Goal: Task Accomplishment & Management: Manage account settings

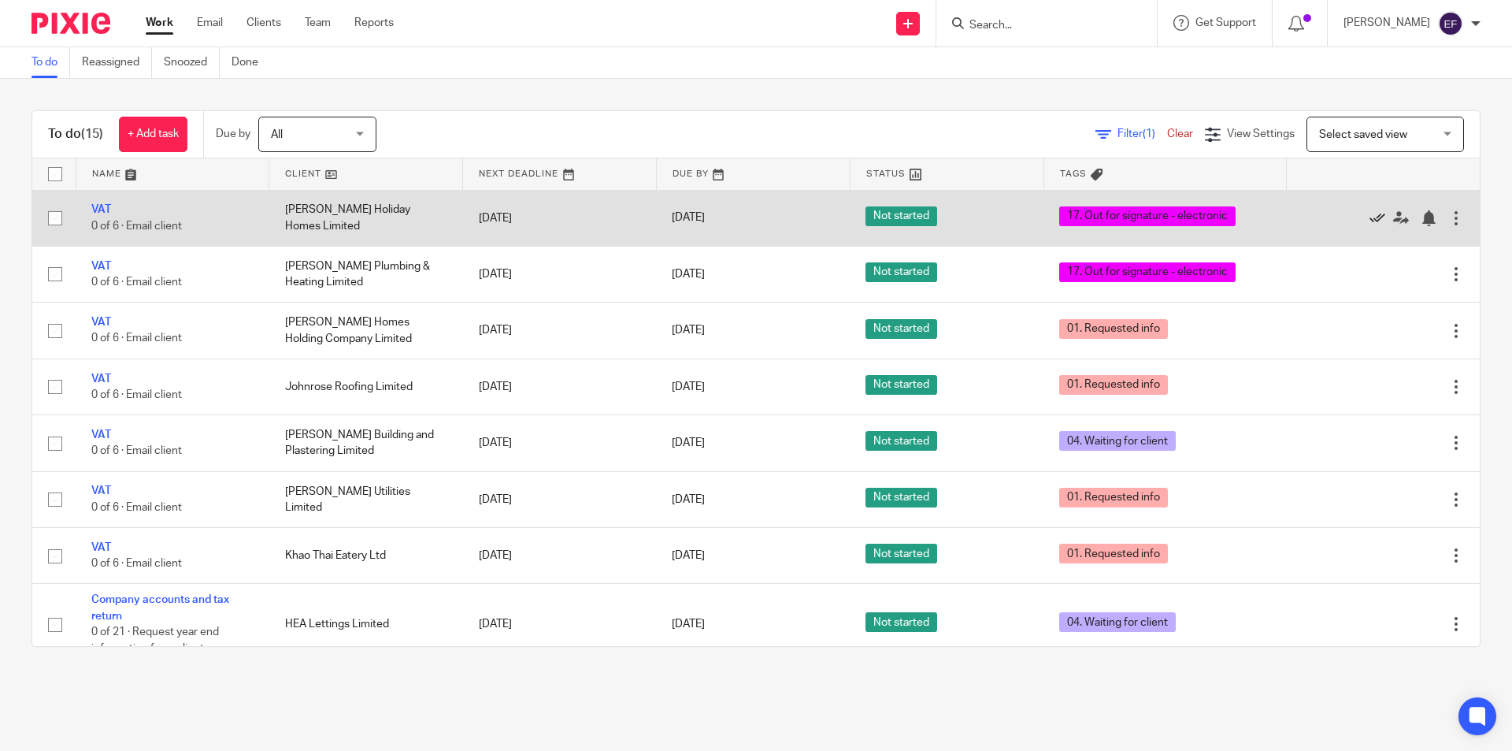
click at [1322, 221] on icon at bounding box center [1378, 218] width 16 height 16
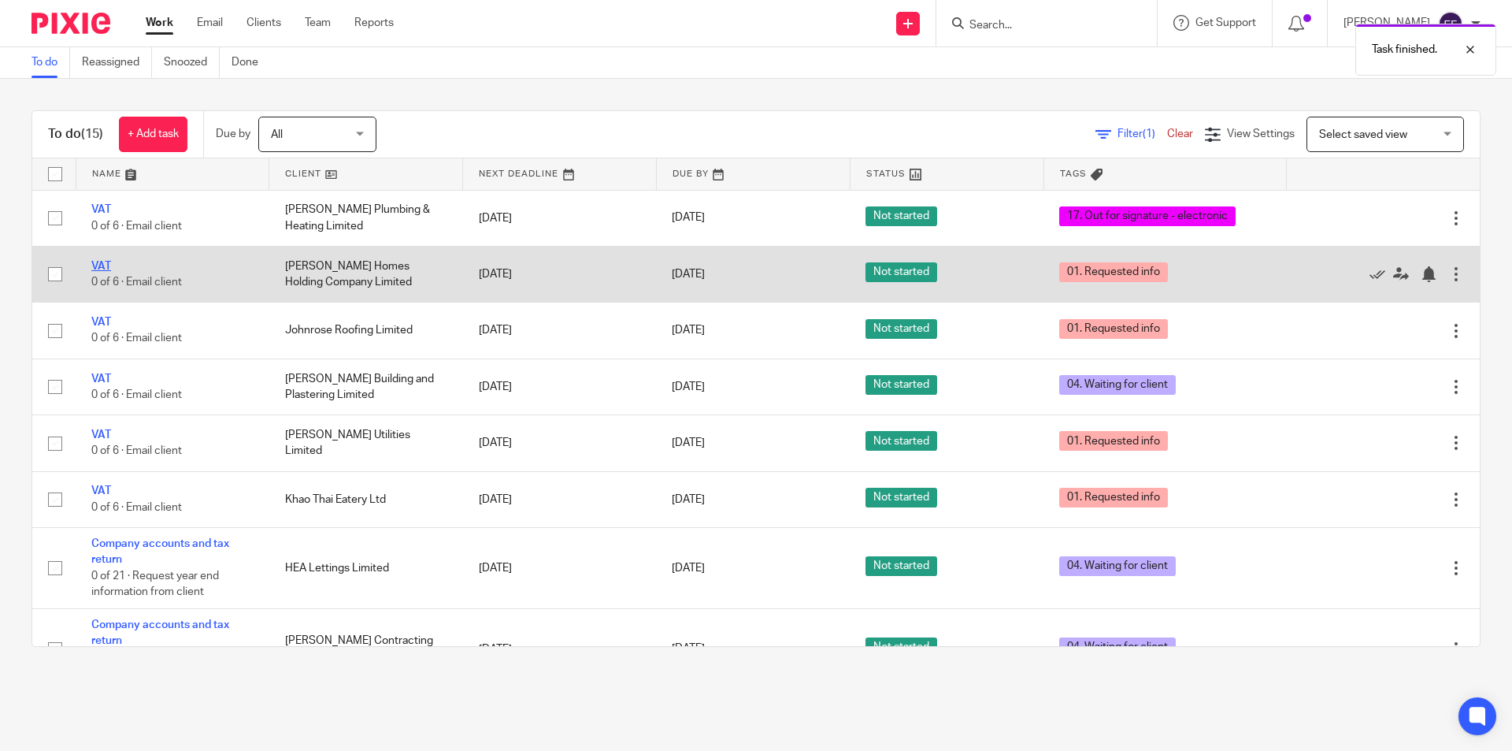
click at [99, 264] on link "VAT" at bounding box center [101, 266] width 20 height 11
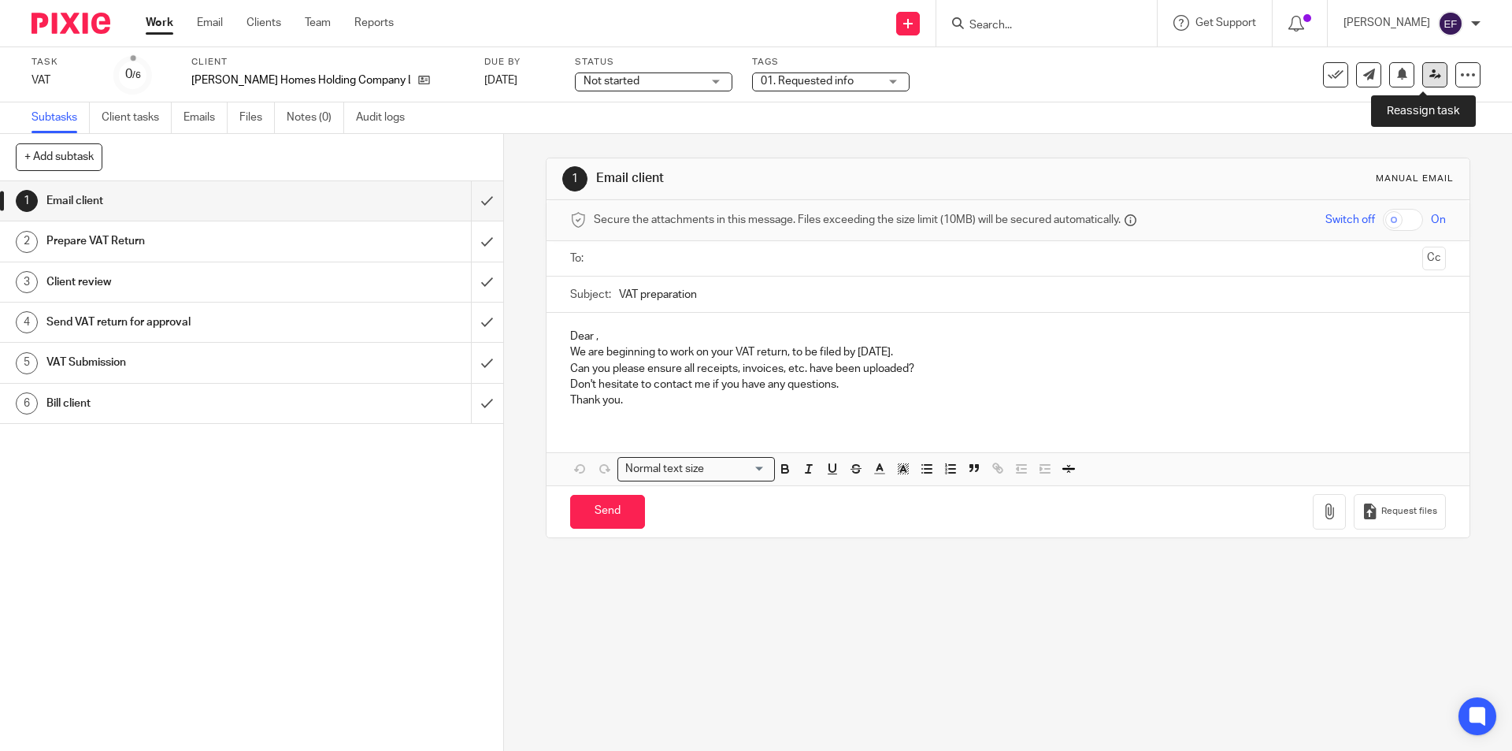
click at [1422, 66] on link at bounding box center [1434, 74] width 25 height 25
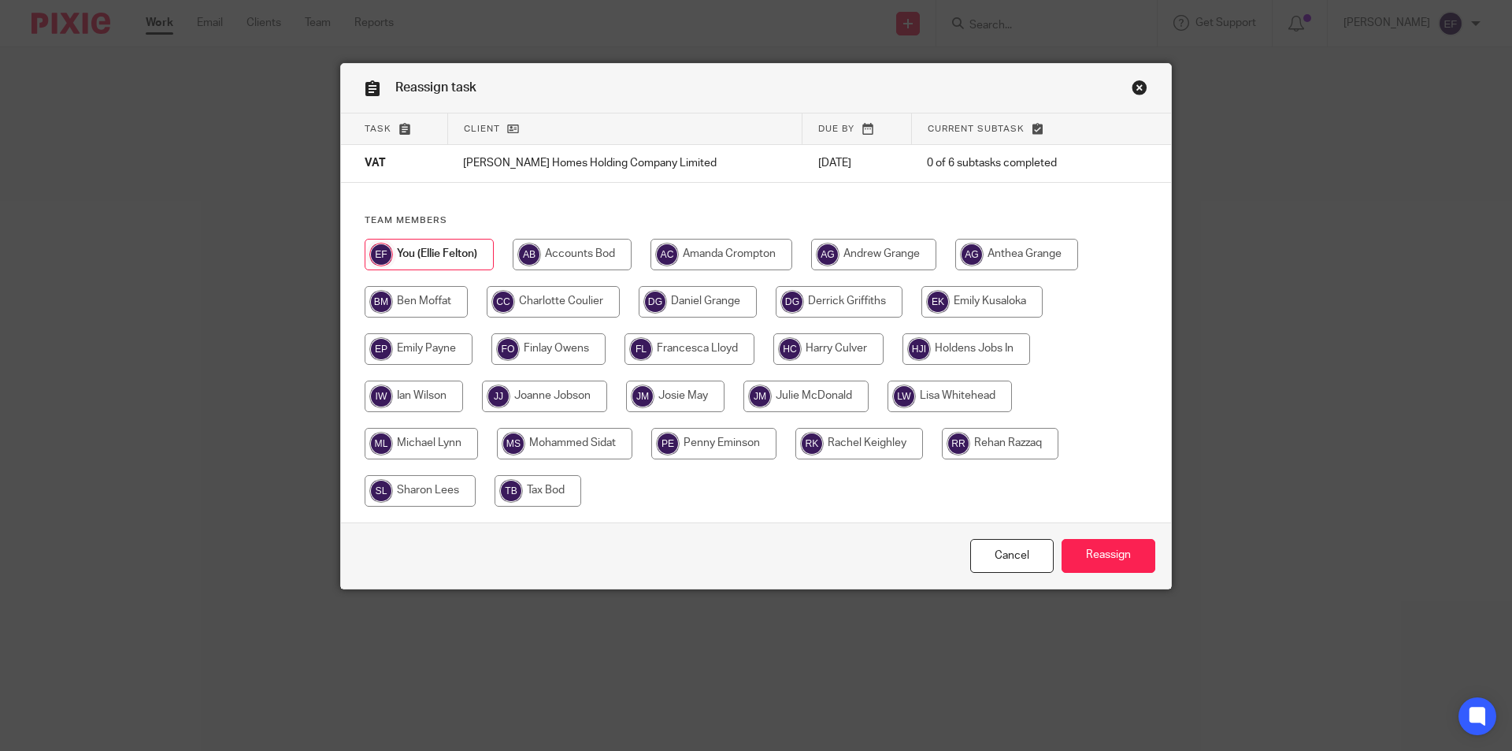
click at [525, 392] on input "radio" at bounding box center [544, 396] width 125 height 32
radio input "true"
click at [1071, 560] on input "Reassign" at bounding box center [1109, 556] width 94 height 34
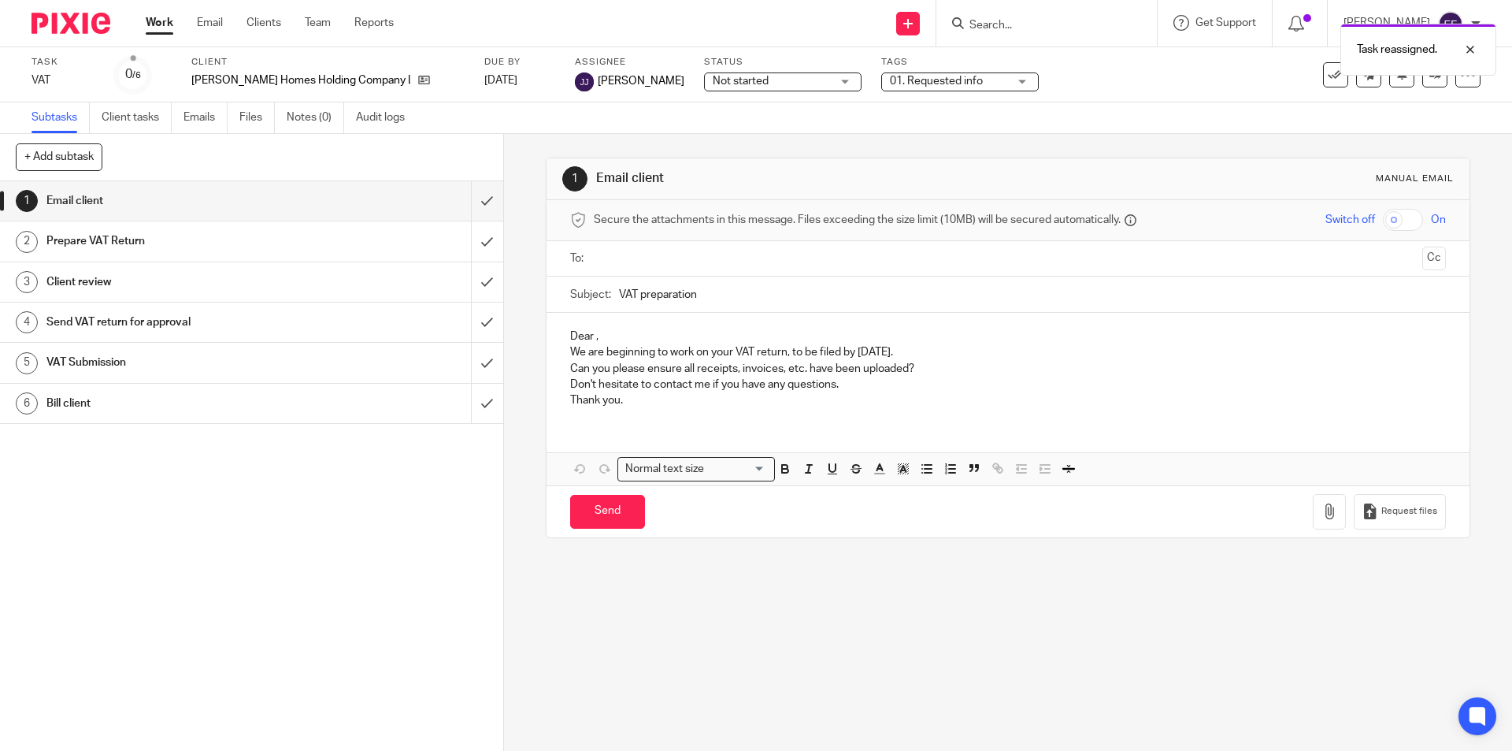
click at [890, 80] on span "01. Requested info" at bounding box center [936, 81] width 93 height 11
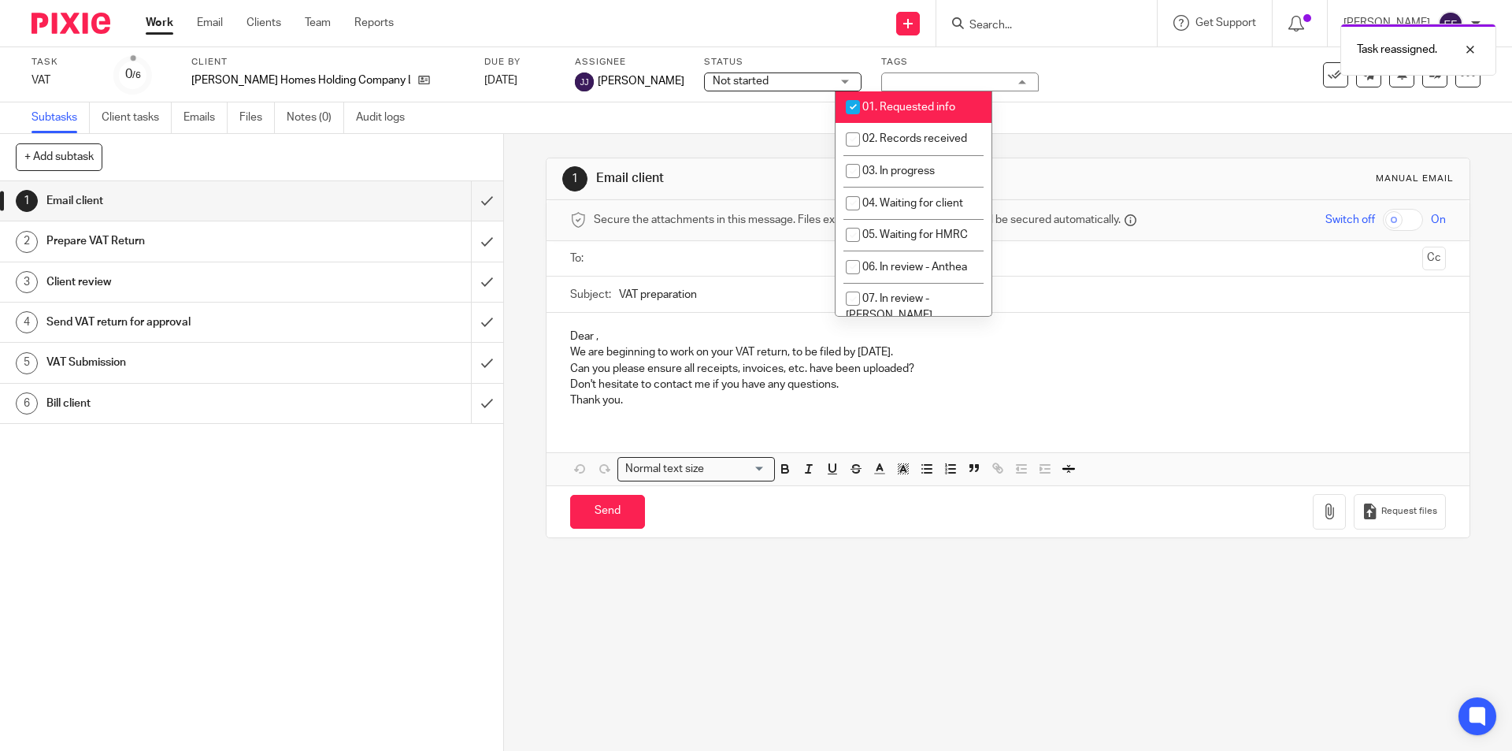
click at [894, 113] on li "01. Requested info" at bounding box center [914, 107] width 156 height 32
checkbox input "false"
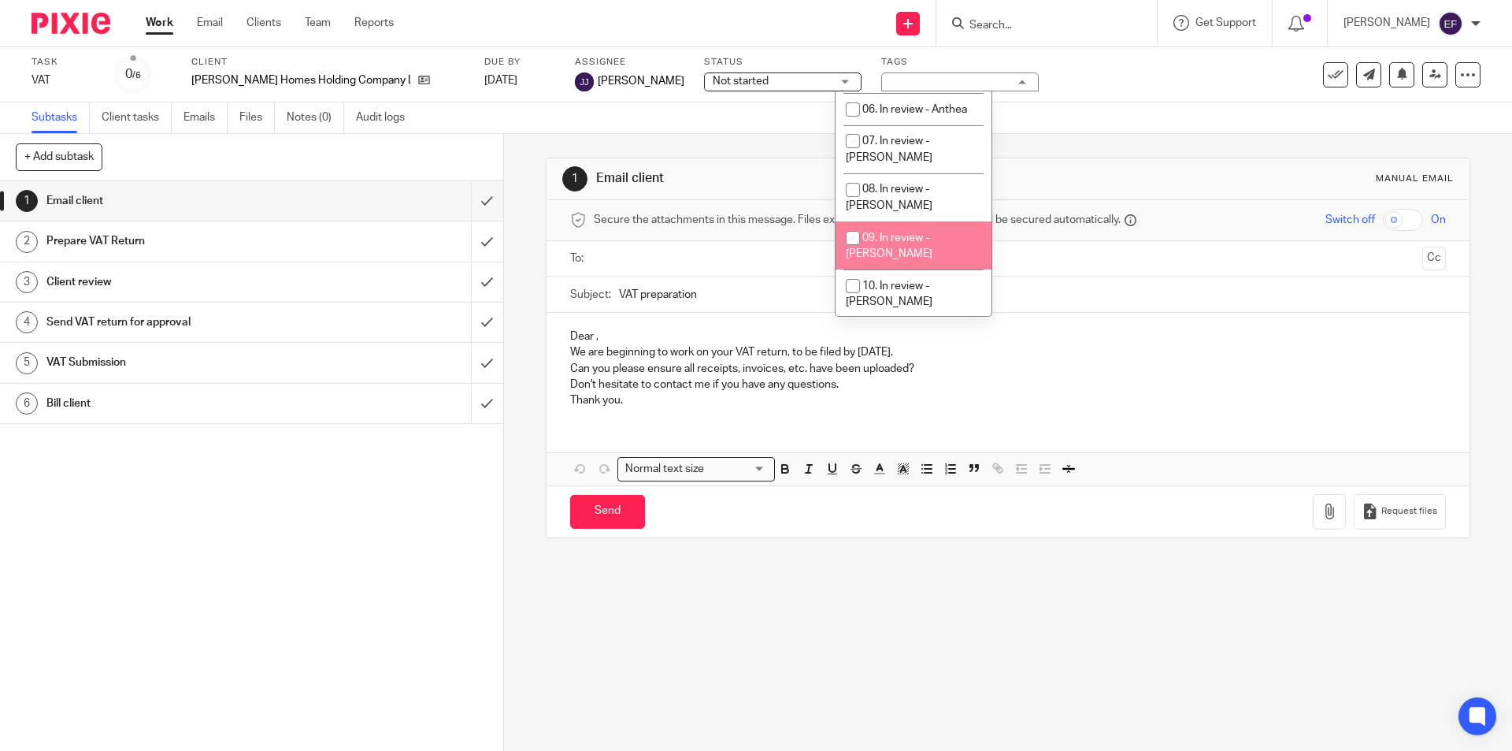
scroll to position [236, 0]
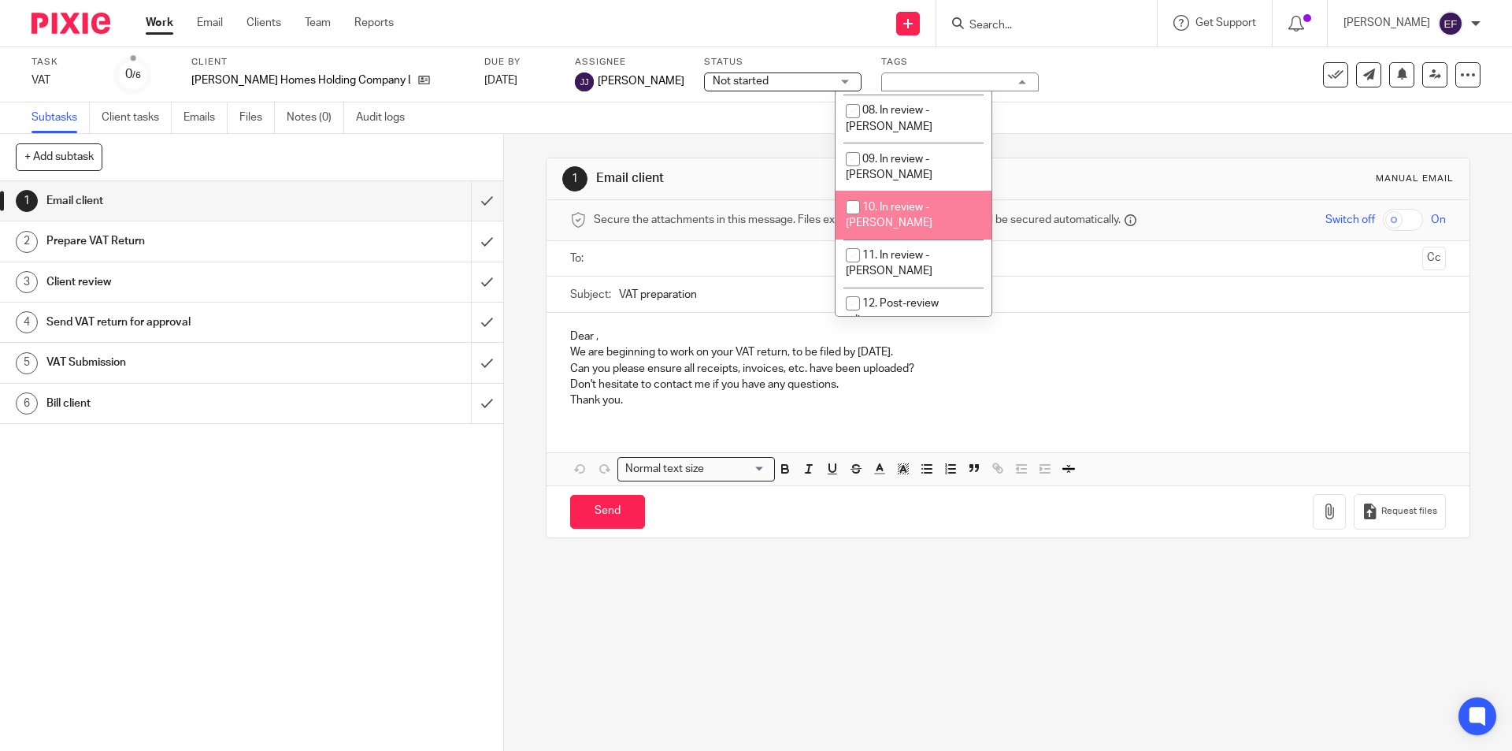
click at [924, 191] on li "10. In review - [PERSON_NAME]" at bounding box center [914, 215] width 156 height 48
checkbox input "true"
click at [1035, 152] on div "1 Email client Manual email Secure the attachments in this message. Files excee…" at bounding box center [1008, 348] width 924 height 428
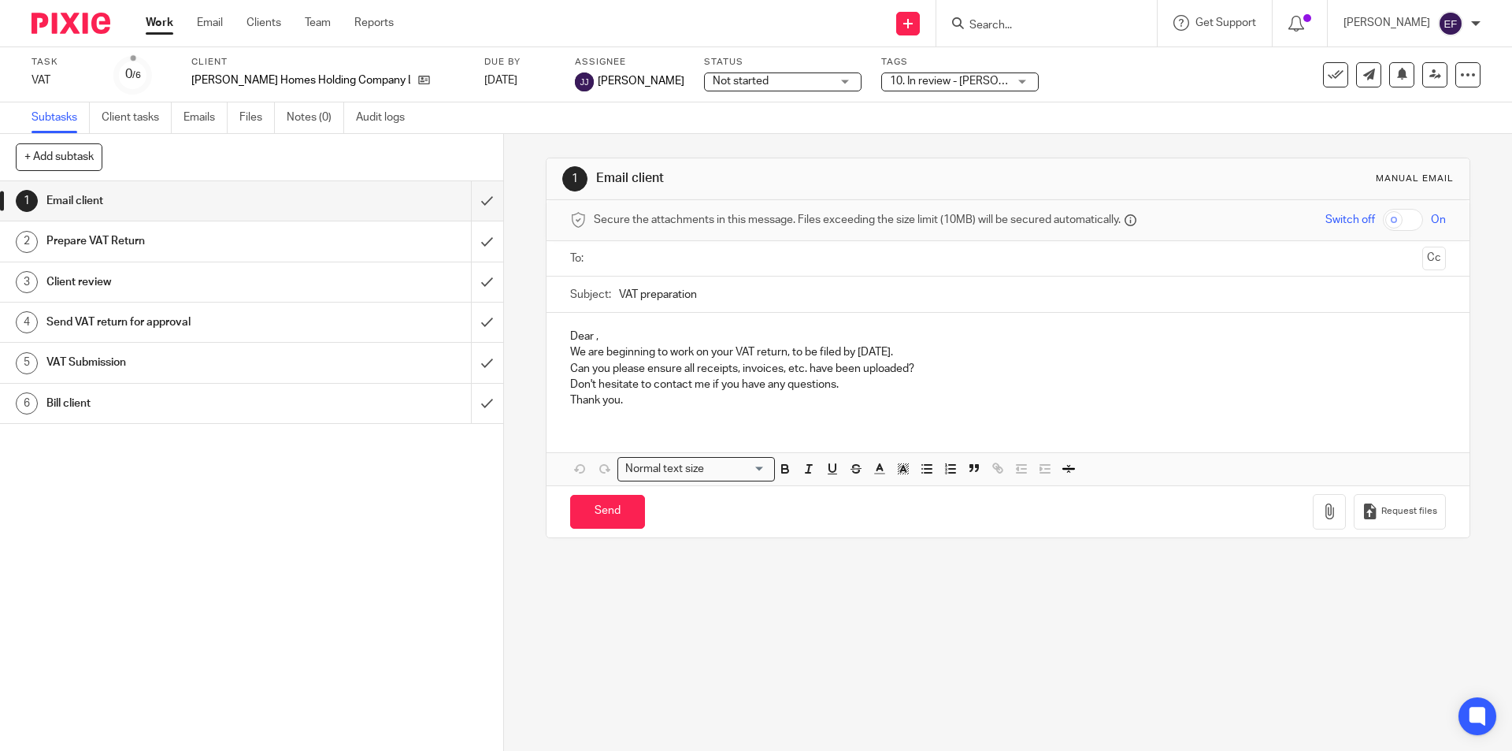
click at [168, 23] on link "Work" at bounding box center [160, 23] width 28 height 16
